Goal: Task Accomplishment & Management: Manage account settings

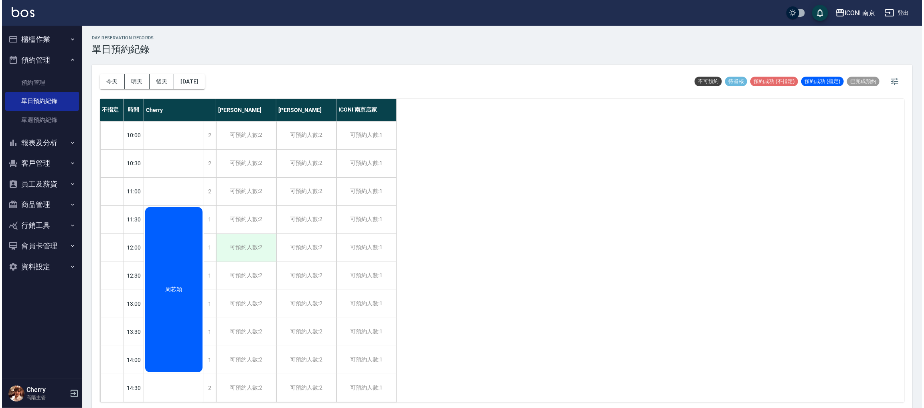
scroll to position [60, 0]
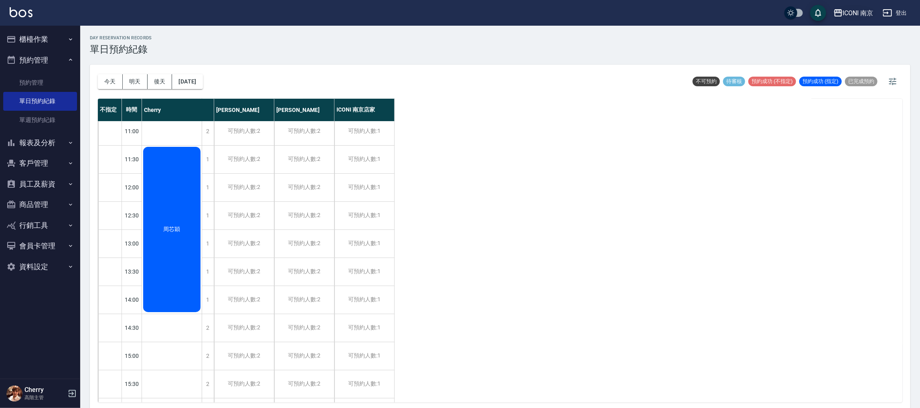
click at [868, 12] on div "ICONI 南京" at bounding box center [858, 13] width 30 height 10
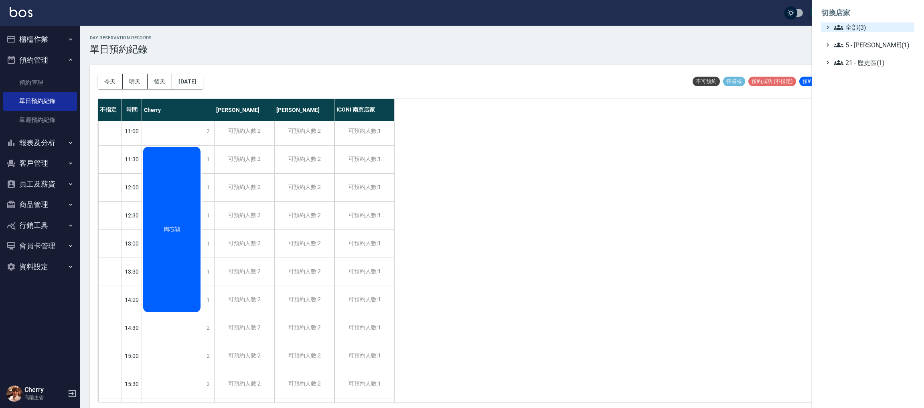
click at [858, 24] on span "全部(3)" at bounding box center [872, 27] width 77 height 10
click at [860, 48] on span "PS23" at bounding box center [871, 51] width 79 height 10
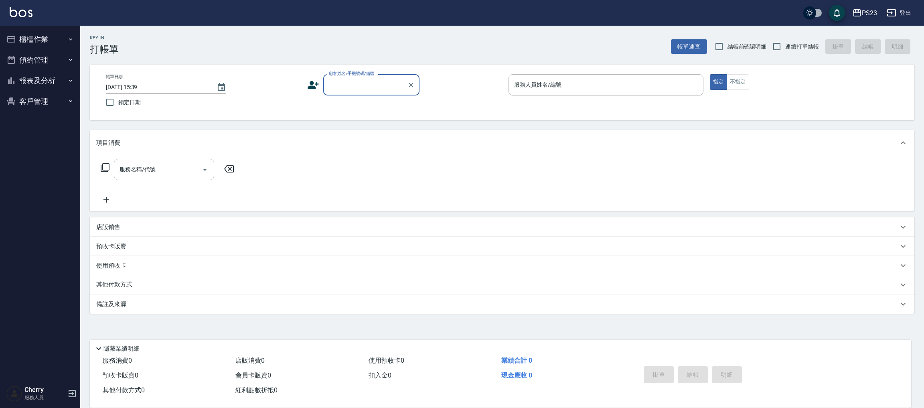
click at [44, 81] on button "報表及分析" at bounding box center [40, 80] width 74 height 21
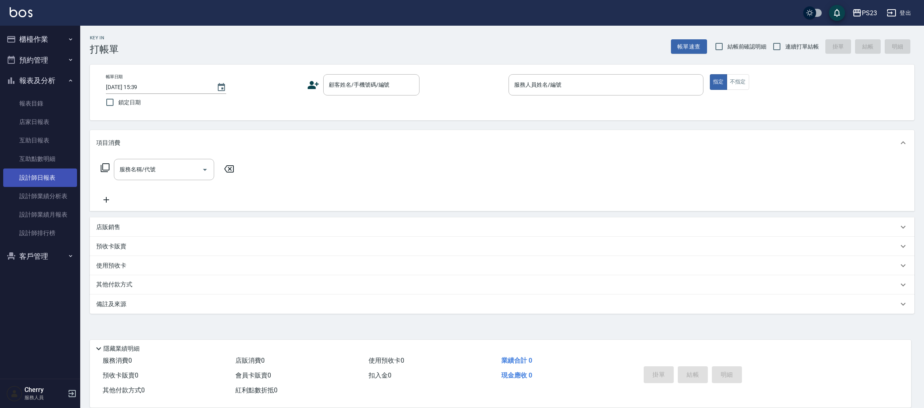
click at [42, 177] on link "設計師日報表" at bounding box center [40, 177] width 74 height 18
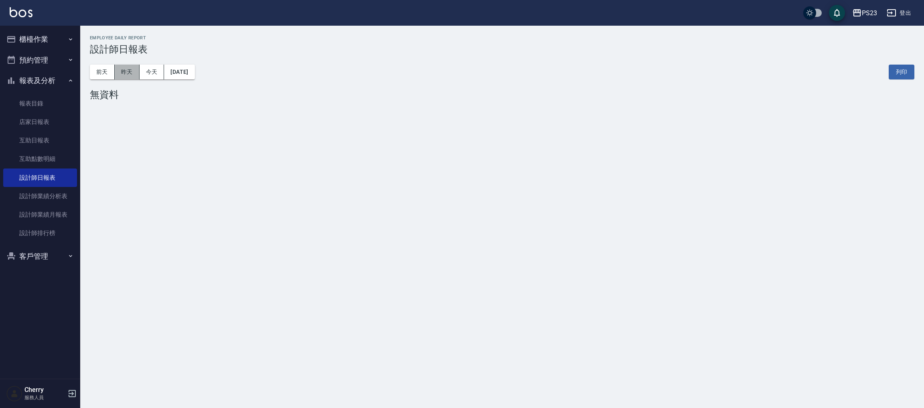
click at [130, 73] on button "昨天" at bounding box center [127, 72] width 25 height 15
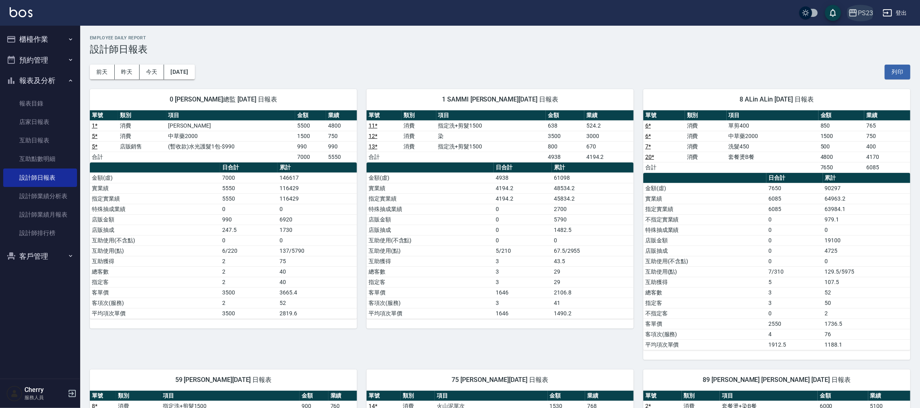
click at [852, 12] on icon "button" at bounding box center [853, 12] width 8 height 7
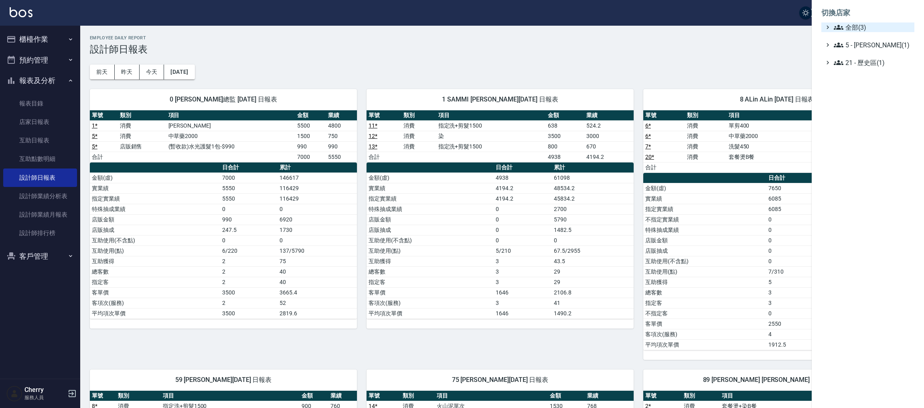
click at [852, 29] on span "全部(3)" at bounding box center [872, 27] width 77 height 10
click at [852, 38] on span "ICONI 南京" at bounding box center [871, 37] width 79 height 10
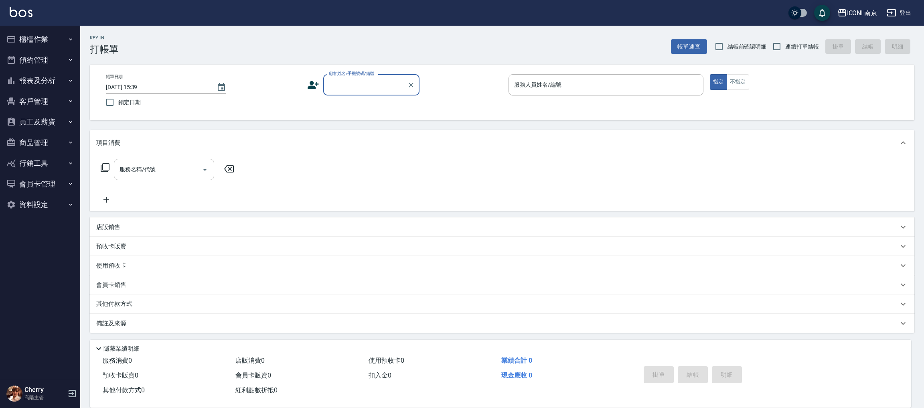
click at [26, 99] on button "客戶管理" at bounding box center [40, 101] width 74 height 21
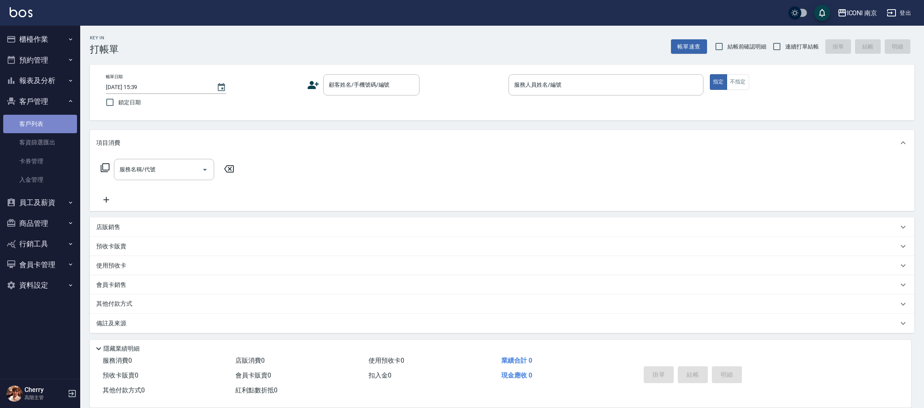
click at [40, 121] on link "客戶列表" at bounding box center [40, 124] width 74 height 18
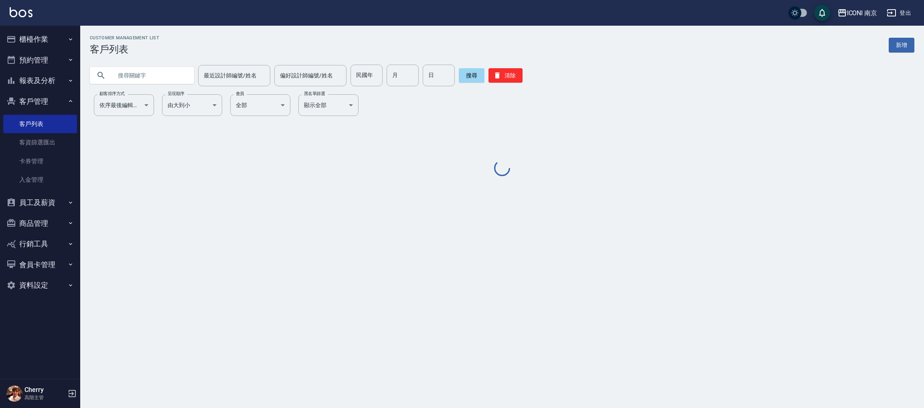
drag, startPoint x: 172, startPoint y: 76, endPoint x: 159, endPoint y: 68, distance: 14.8
click at [171, 76] on input "text" at bounding box center [149, 76] width 75 height 22
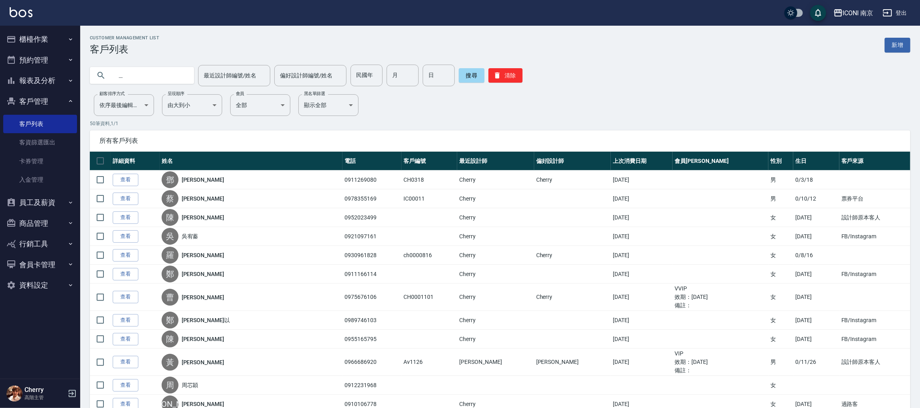
type input "["
type input "琳"
type input "亦"
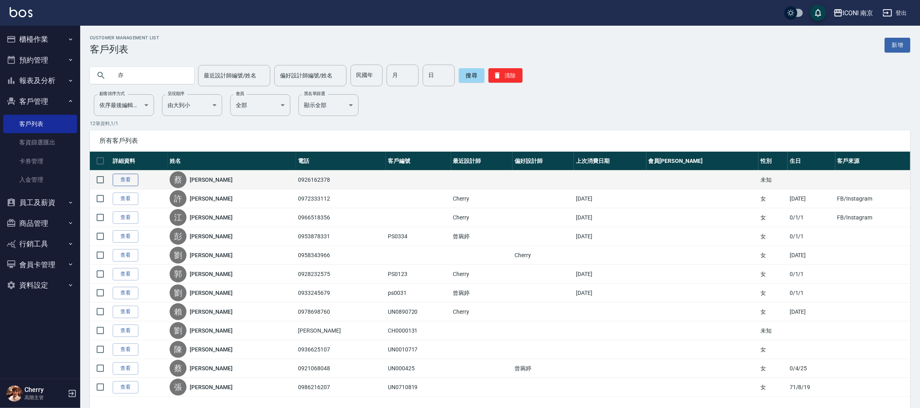
click at [133, 180] on link "查看" at bounding box center [126, 180] width 26 height 12
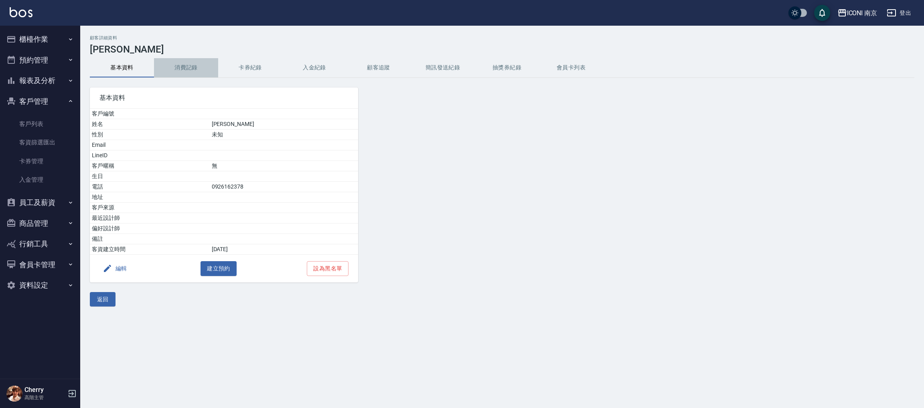
click at [172, 73] on button "消費記錄" at bounding box center [186, 67] width 64 height 19
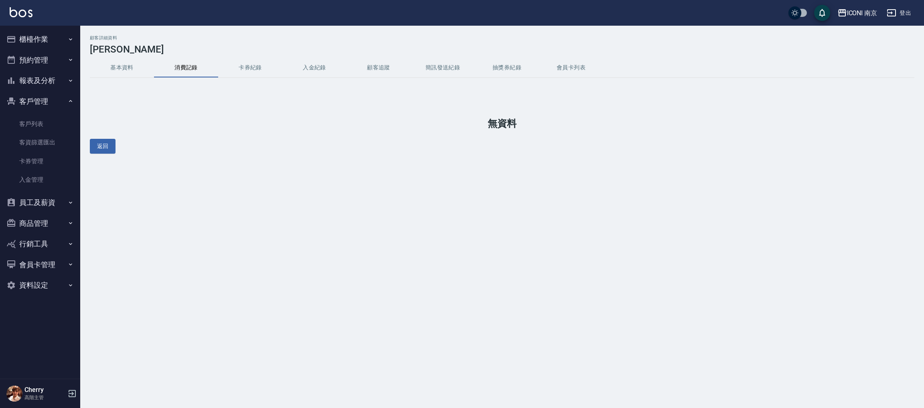
click at [53, 111] on button "客戶管理" at bounding box center [40, 101] width 74 height 21
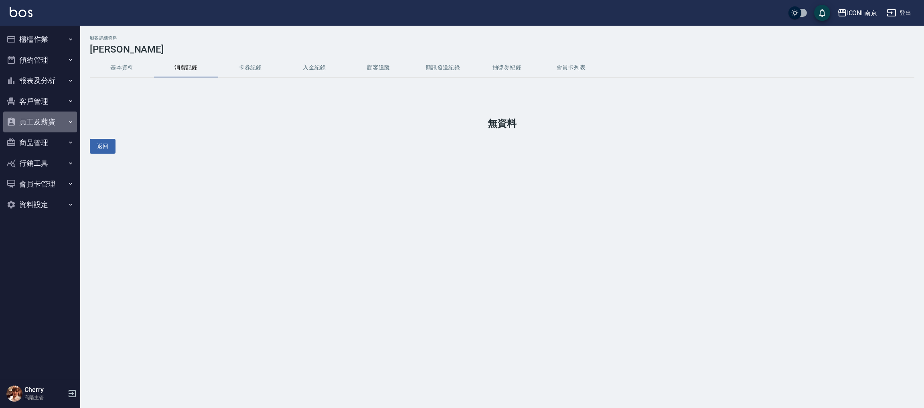
click at [52, 133] on ul "櫃檯作業 打帳單 帳單列表 掛單列表 座位開單 營業儀表板 現金收支登錄 高階收支登錄 材料自購登錄 每日結帳 排班表 現場電腦打卡 掃碼打卡 預約管理 預約…" at bounding box center [40, 122] width 74 height 192
click at [52, 103] on button "客戶管理" at bounding box center [40, 101] width 74 height 21
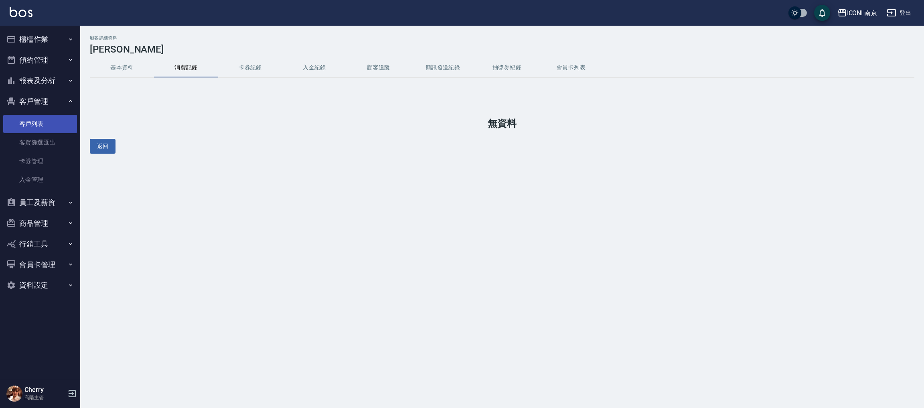
click at [51, 120] on link "客戶列表" at bounding box center [40, 124] width 74 height 18
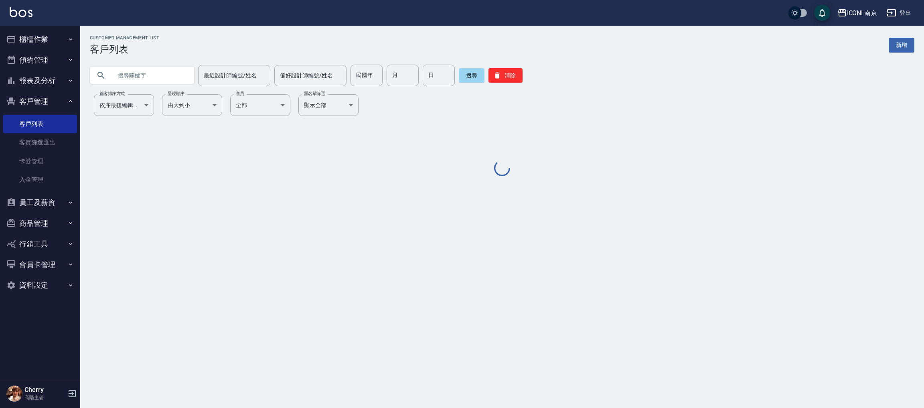
click at [174, 71] on input "text" at bounding box center [149, 76] width 75 height 22
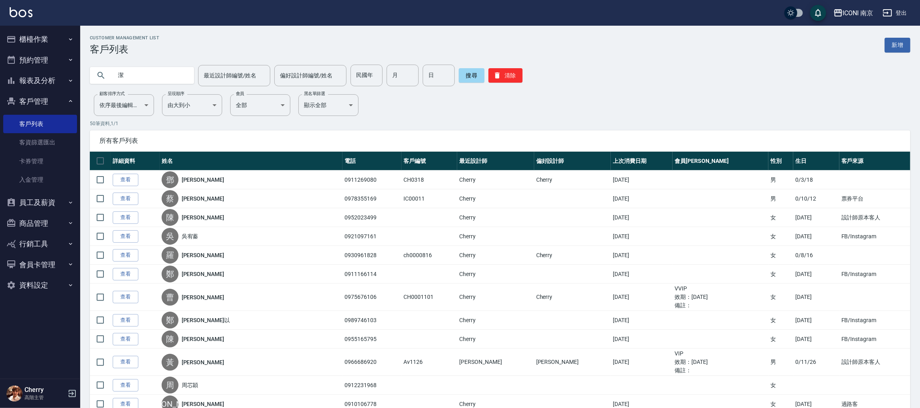
type input "潔"
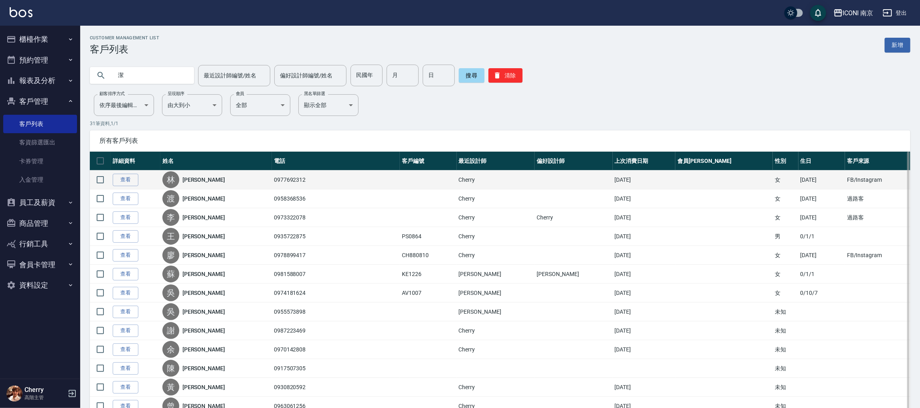
click at [213, 182] on link "林潔琦" at bounding box center [203, 180] width 42 height 8
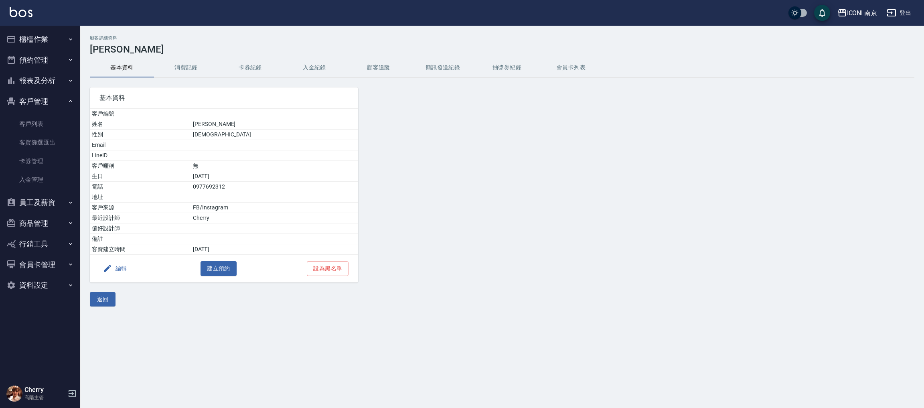
drag, startPoint x: 208, startPoint y: 71, endPoint x: 194, endPoint y: 55, distance: 20.8
click at [204, 67] on button "消費記錄" at bounding box center [186, 67] width 64 height 19
